Goal: Download file/media

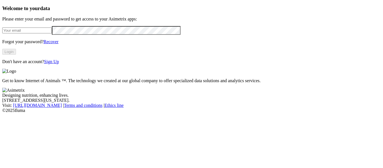
type input "[EMAIL_ADDRESS][DOMAIN_NAME]"
click at [16, 55] on button "Login" at bounding box center [9, 52] width 14 height 6
